Goal: Task Accomplishment & Management: Manage account settings

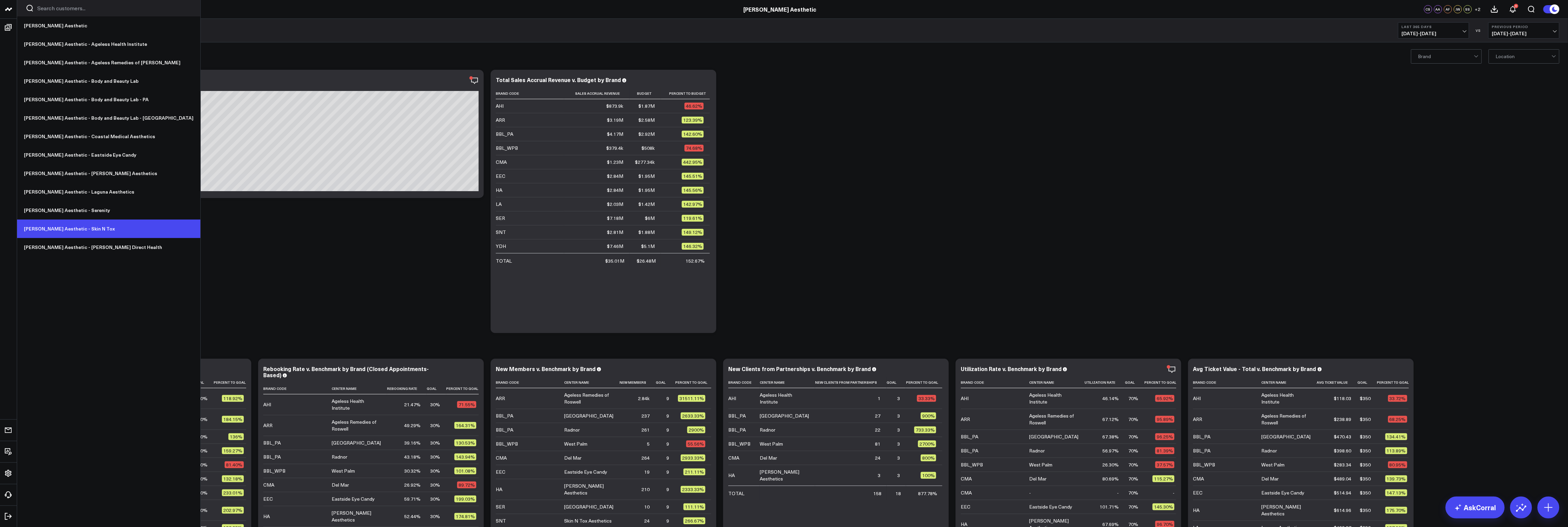
click at [76, 231] on link "[PERSON_NAME] Aesthetic - Skin N Tox" at bounding box center [108, 228] width 183 height 18
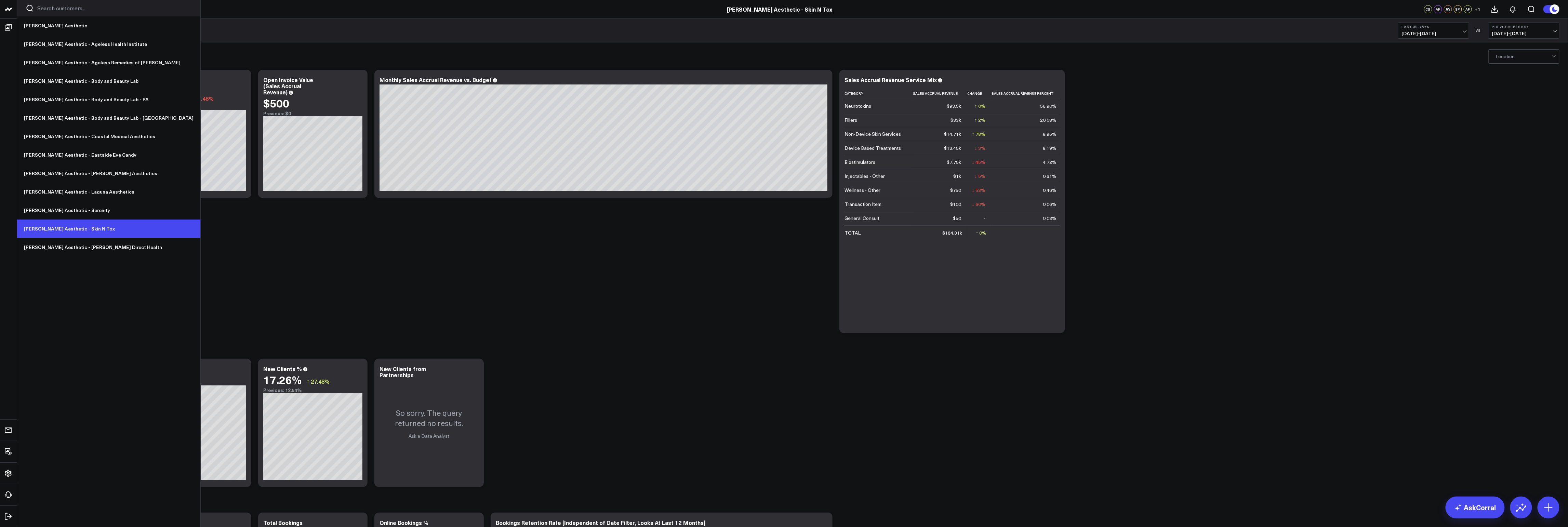
click at [78, 227] on link "[PERSON_NAME] Aesthetic - Skin N Tox" at bounding box center [108, 228] width 183 height 18
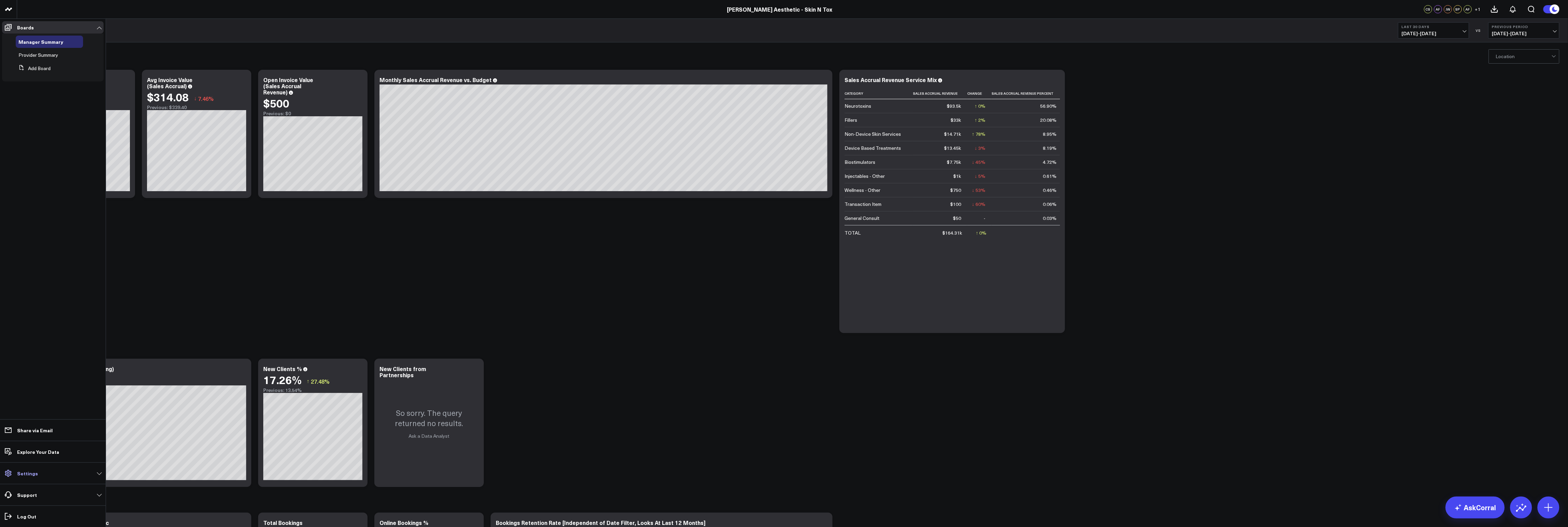
click at [29, 473] on p "Settings" at bounding box center [27, 472] width 21 height 5
click at [54, 470] on span "Manage Users" at bounding box center [46, 471] width 32 height 8
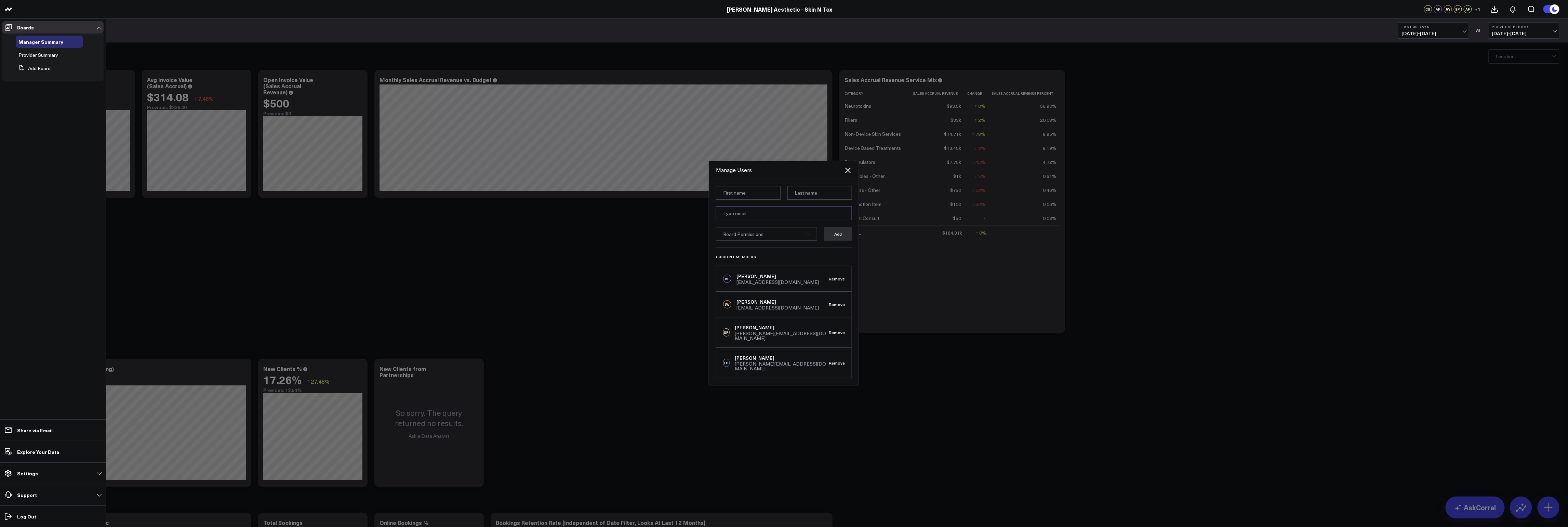
paste input "Nicole@skinandtox.com"
type input "Nicole@skinandtox.com"
click at [758, 197] on input at bounding box center [747, 193] width 64 height 14
paste input "Nicole Bienkowski"
click at [745, 196] on input "Nicole Bienkowski" at bounding box center [747, 193] width 64 height 14
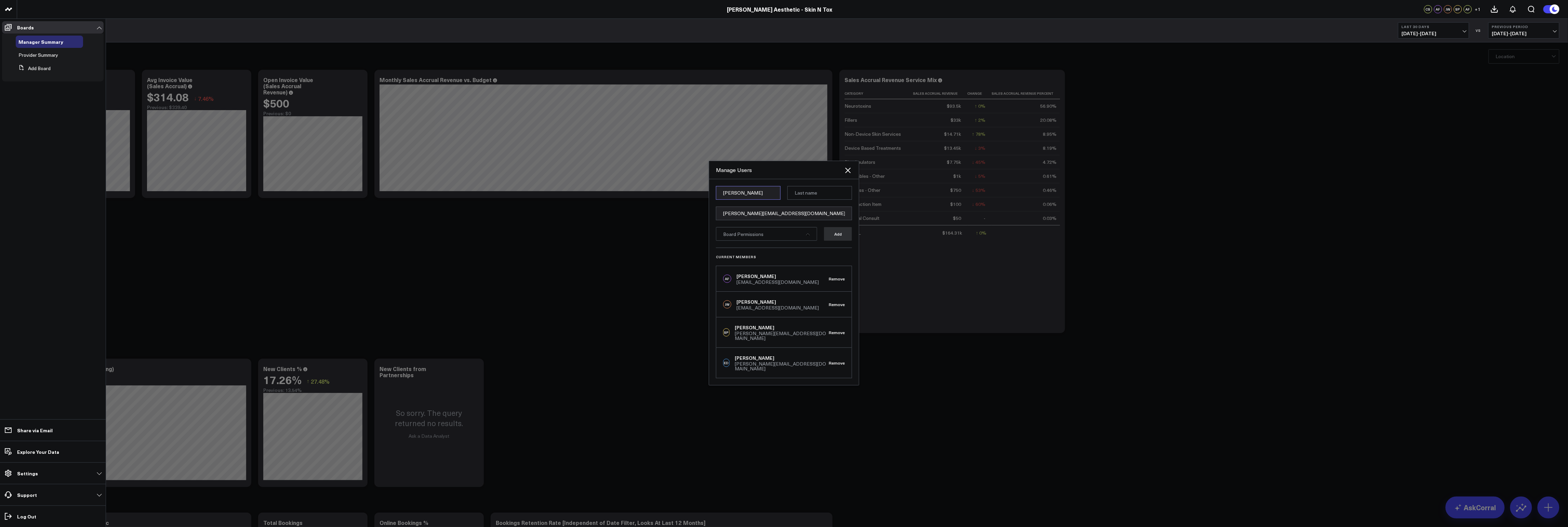
click at [745, 196] on input "Nicole Bienkowski" at bounding box center [747, 193] width 64 height 14
type input "Nicole"
paste input "Bienkowski"
type input "Bienkowski"
click at [804, 179] on div "Manage Users" at bounding box center [784, 170] width 150 height 18
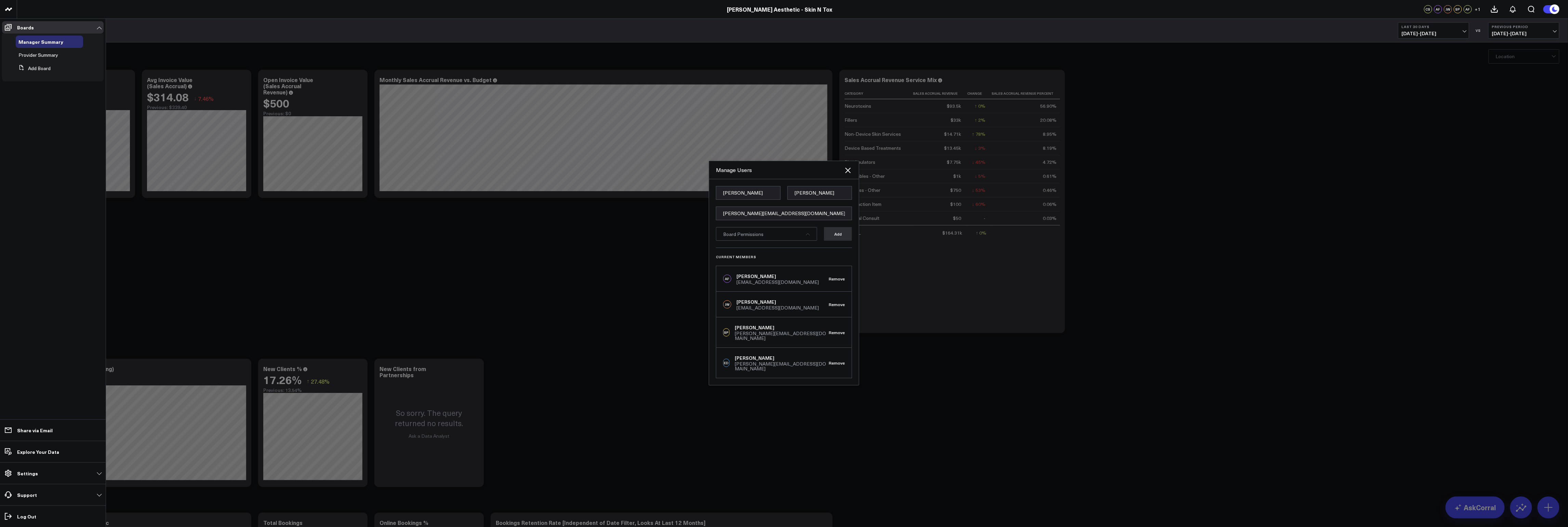
click at [802, 237] on div "Board Permissions" at bounding box center [766, 234] width 101 height 14
click at [806, 248] on link "Select All" at bounding box center [804, 245] width 20 height 4
click at [834, 247] on form "Nicole Bienkowski Nicole@skinandtox.com Manager Summary, Provider Summ[...] Des…" at bounding box center [784, 216] width 136 height 62
click at [843, 240] on button "Add" at bounding box center [838, 234] width 28 height 14
click at [848, 173] on icon "Close" at bounding box center [848, 170] width 8 height 8
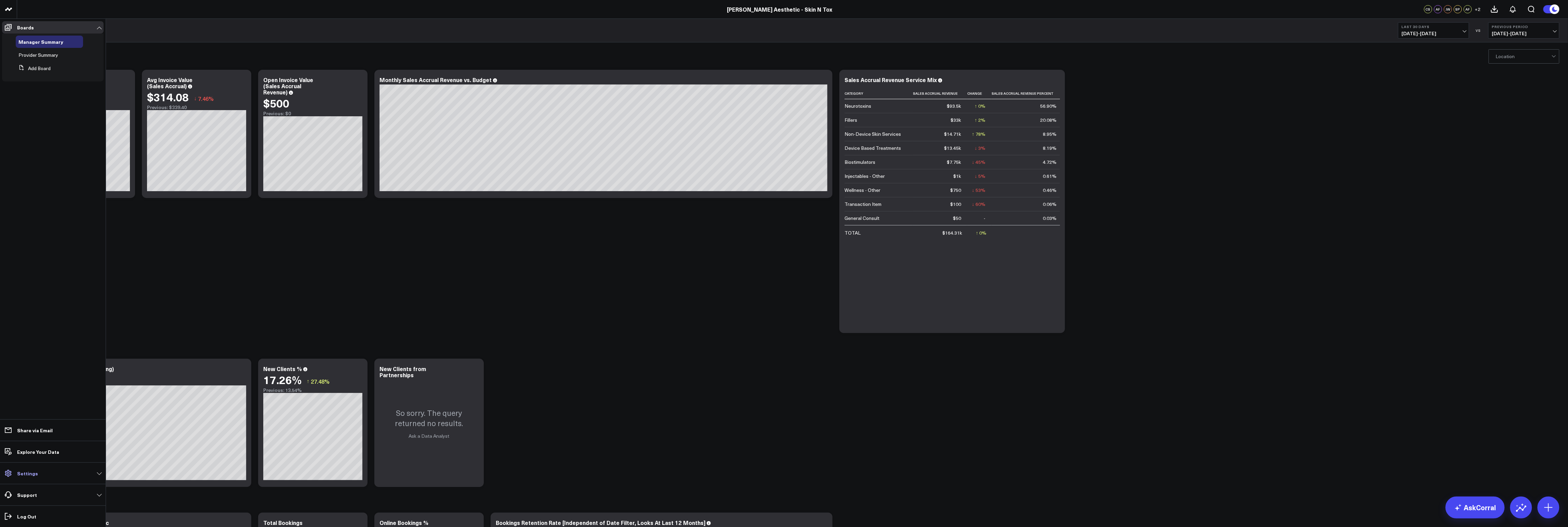
click at [26, 470] on p "Settings" at bounding box center [27, 472] width 21 height 5
click at [49, 468] on span "Manage Users" at bounding box center [46, 471] width 32 height 8
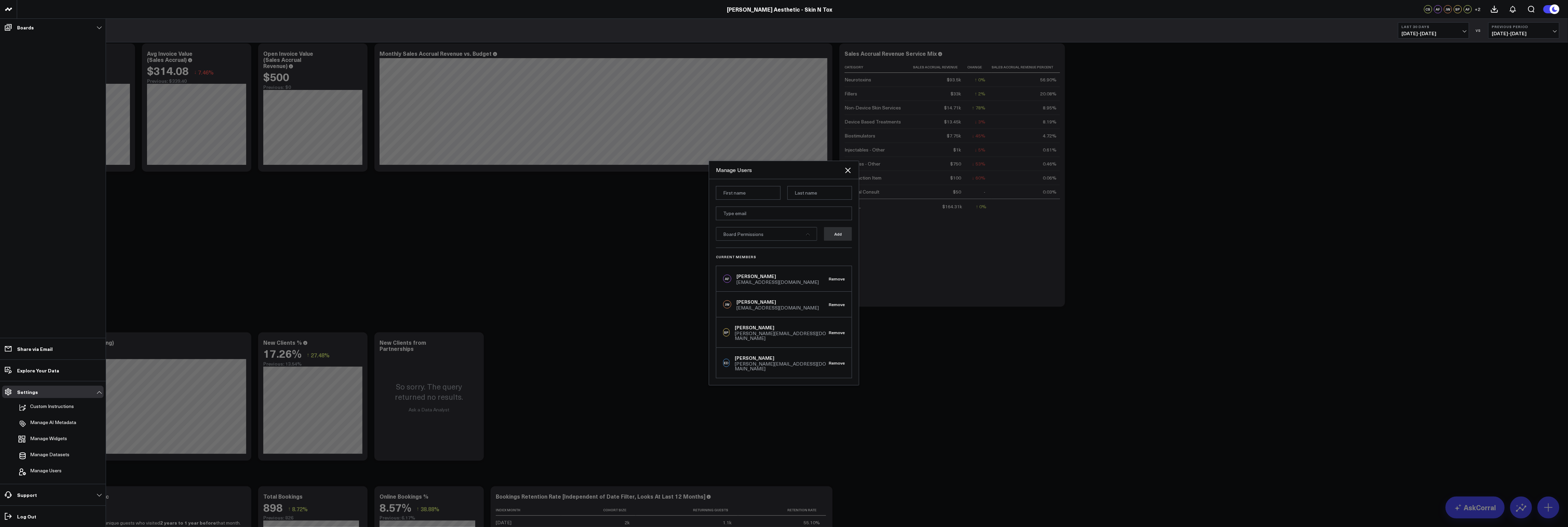
scroll to position [14, 0]
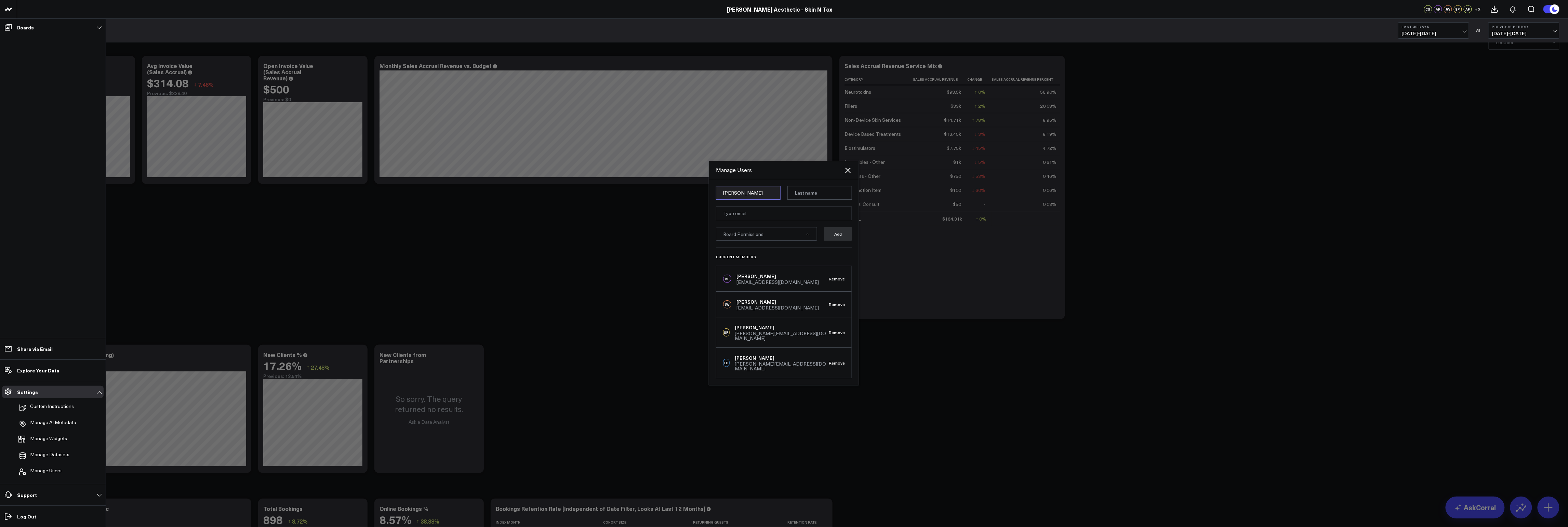
click at [738, 196] on input "Nicole" at bounding box center [747, 193] width 64 height 14
click at [749, 194] on input "Nicole" at bounding box center [747, 193] width 64 height 14
click at [732, 196] on input "Nicole" at bounding box center [747, 193] width 64 height 14
paste input "Bienkowski"
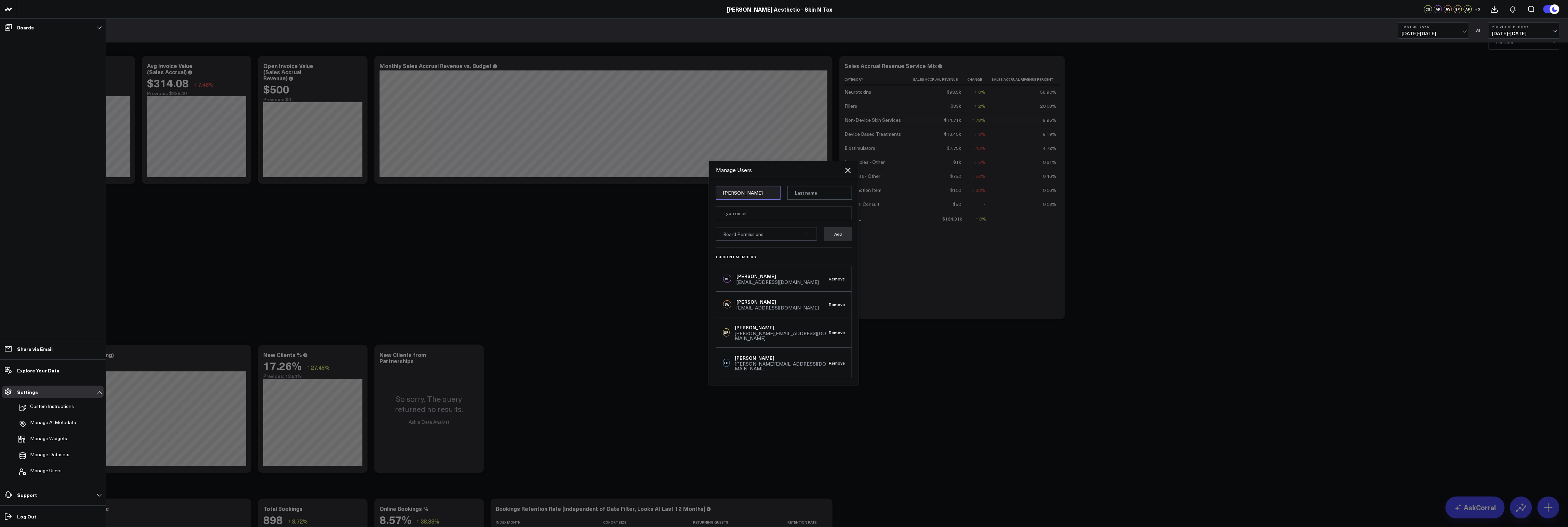
type input "Bienkowski"
click at [735, 196] on input "Bienkowski" at bounding box center [747, 193] width 64 height 14
click at [805, 196] on input at bounding box center [819, 193] width 64 height 14
paste input "Bienkowski"
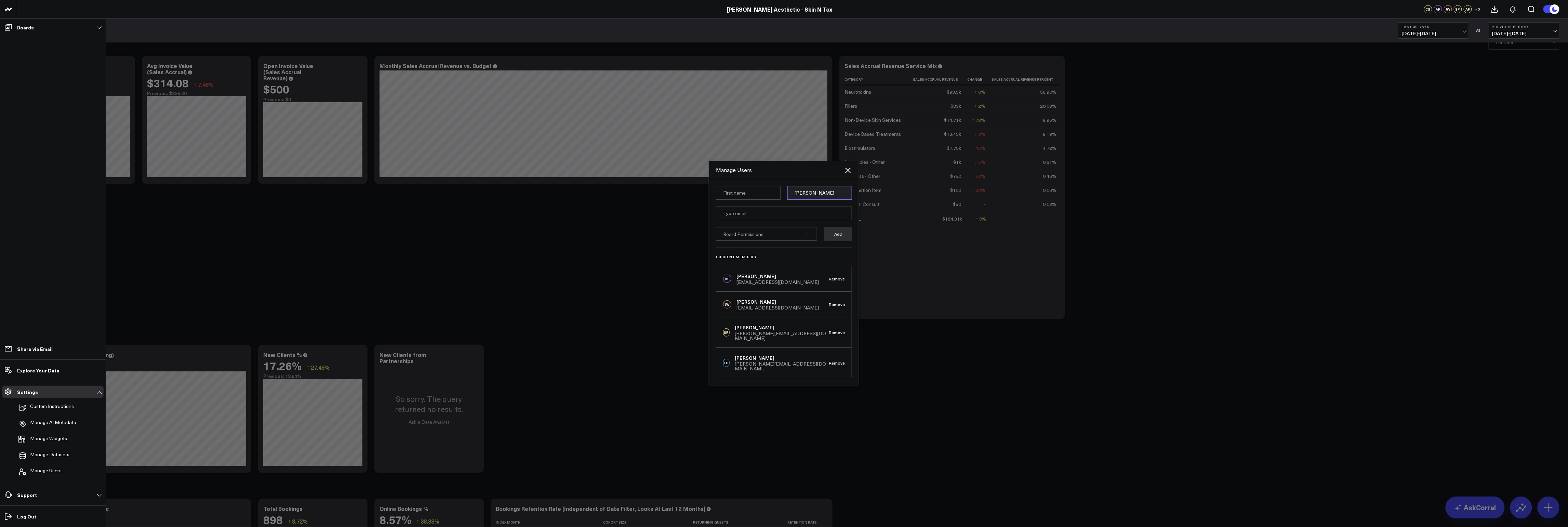
type input "Bienkowski"
click at [743, 199] on input at bounding box center [747, 193] width 64 height 14
type input "Nicole"
type input "nicole@skinandtox.com"
click at [740, 238] on span "Board Permissions" at bounding box center [743, 233] width 40 height 6
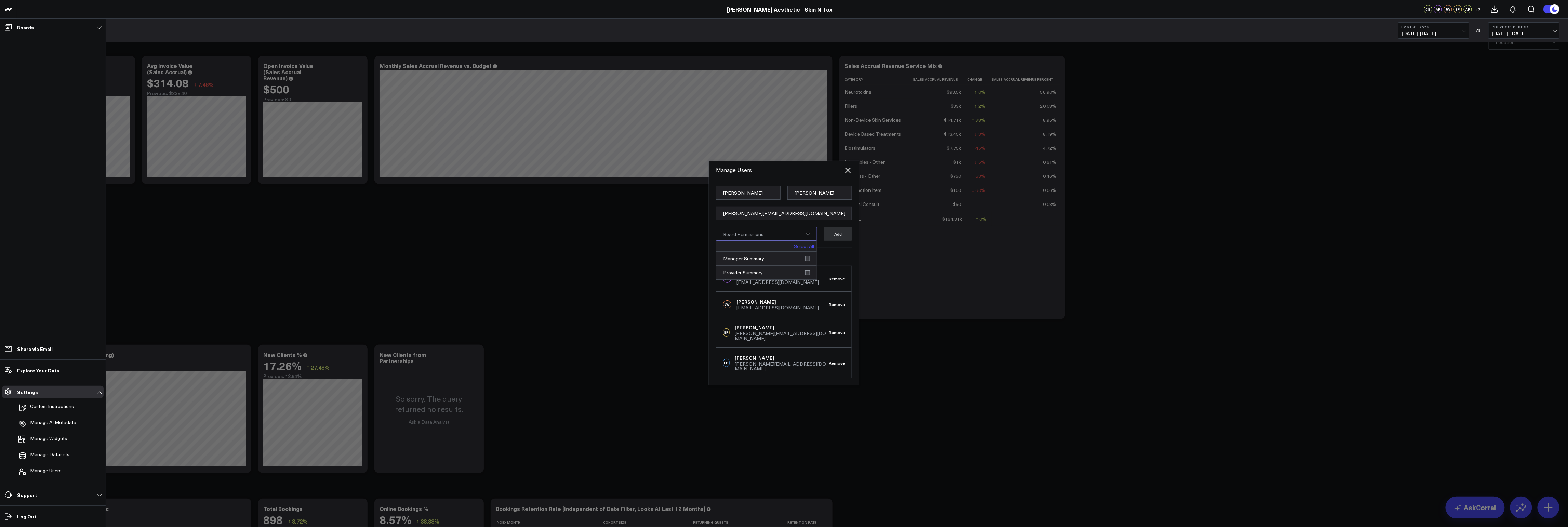
click at [801, 248] on link "Select All" at bounding box center [804, 245] width 20 height 4
click at [840, 253] on div "Current Members AF Allie Fleischer allie@annieaesthetic.com Remove JW JP Wartma…" at bounding box center [784, 312] width 136 height 130
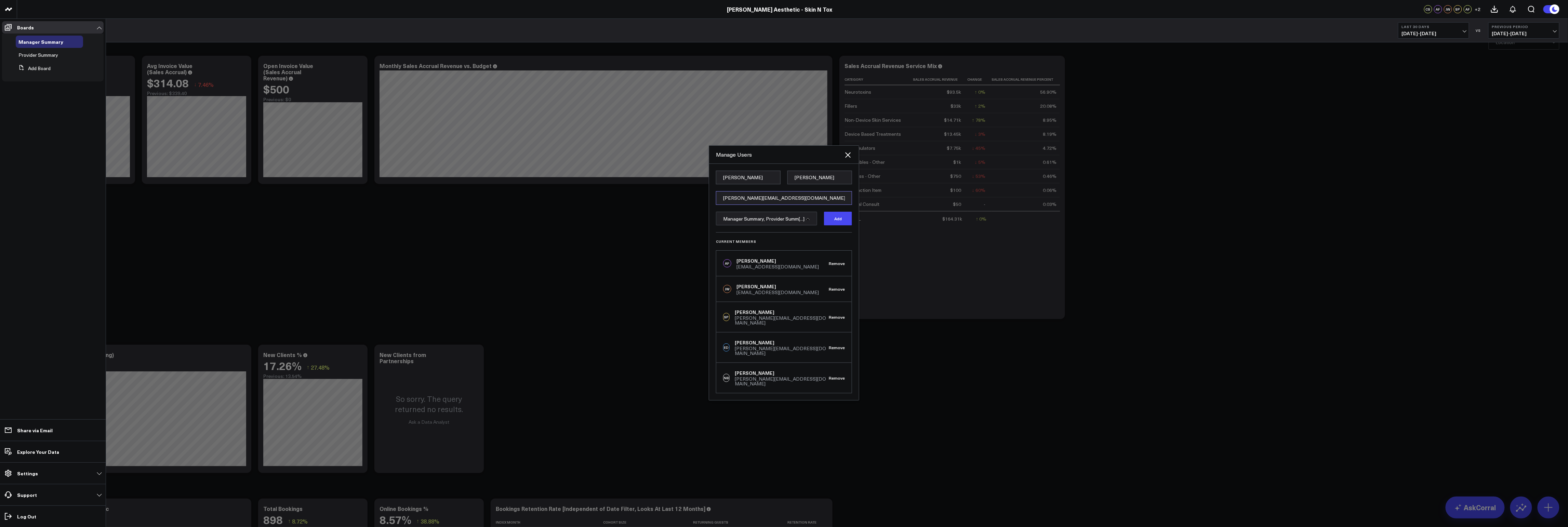
click at [797, 205] on input "nicole@skinandtox.com" at bounding box center [784, 198] width 136 height 14
click at [830, 225] on button "Add" at bounding box center [838, 218] width 28 height 14
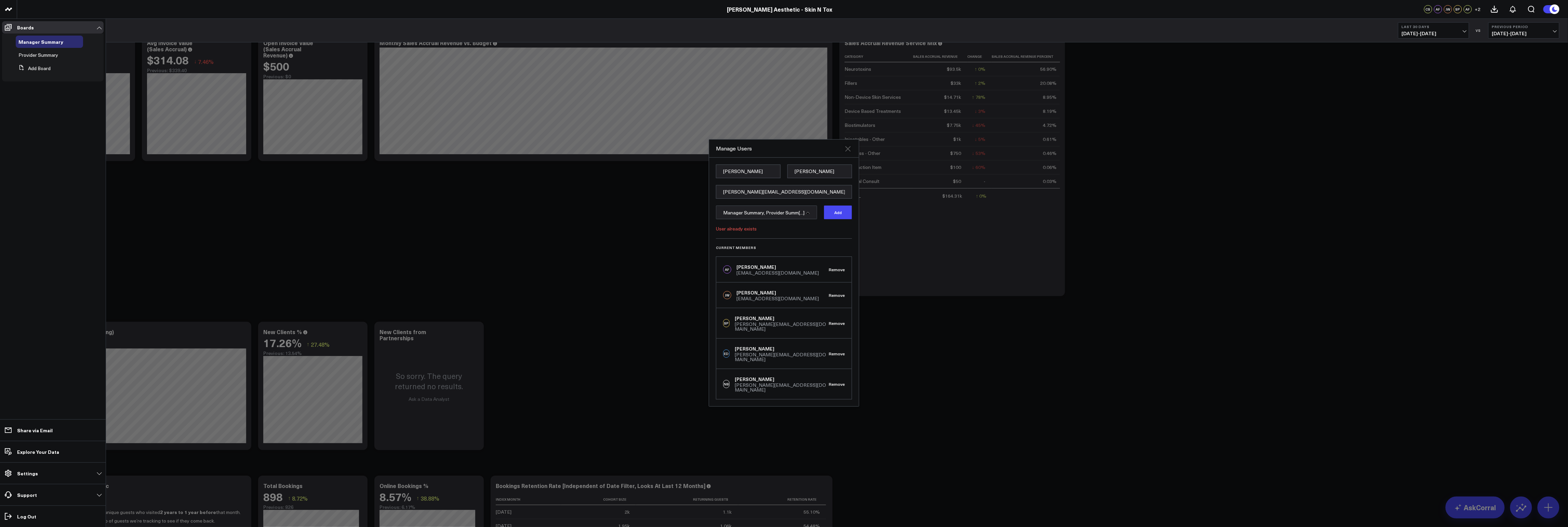
click at [847, 153] on icon "Close" at bounding box center [848, 148] width 8 height 8
